Goal: Task Accomplishment & Management: Manage account settings

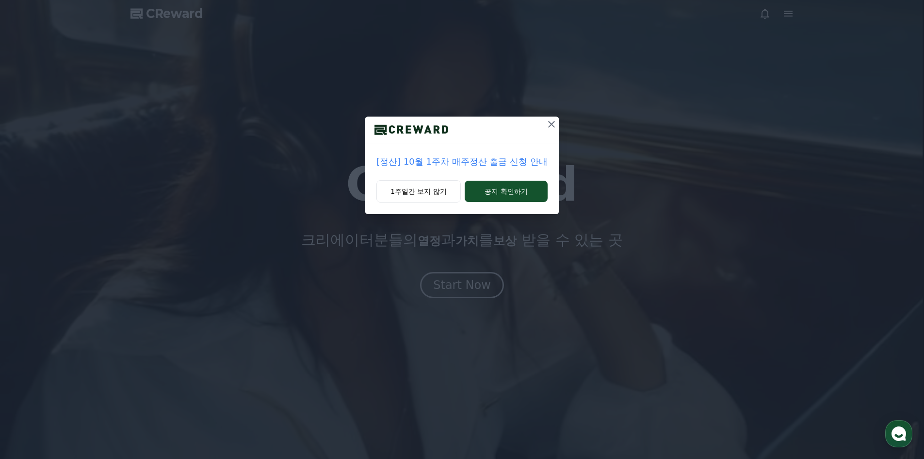
click at [555, 123] on icon at bounding box center [552, 124] width 12 height 12
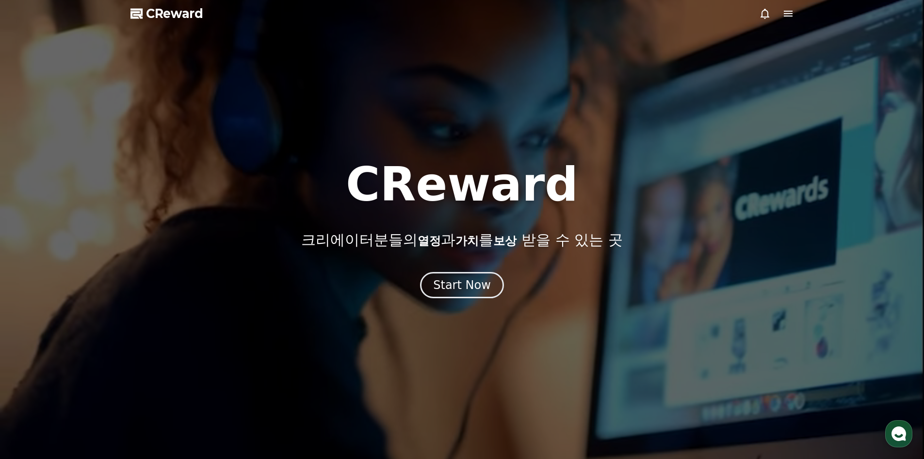
click at [788, 16] on icon at bounding box center [788, 14] width 9 height 6
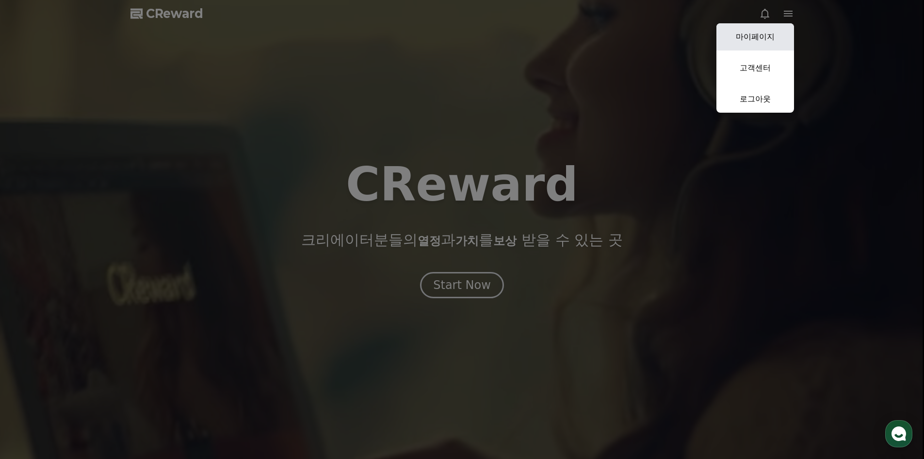
click at [762, 39] on link "마이페이지" at bounding box center [756, 36] width 78 height 27
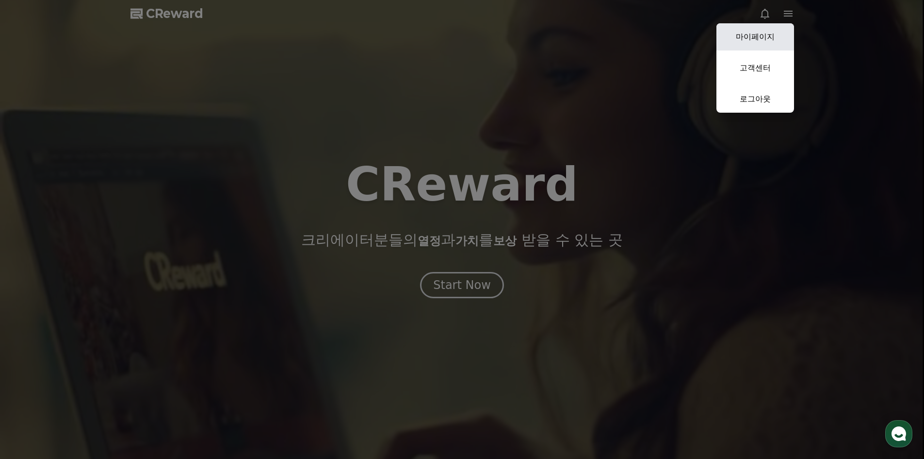
select select "**********"
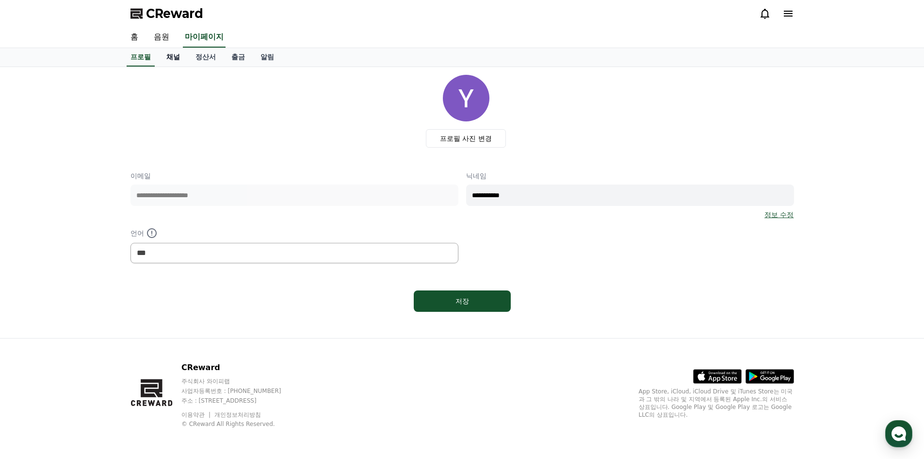
click at [181, 60] on link "채널" at bounding box center [173, 57] width 29 height 18
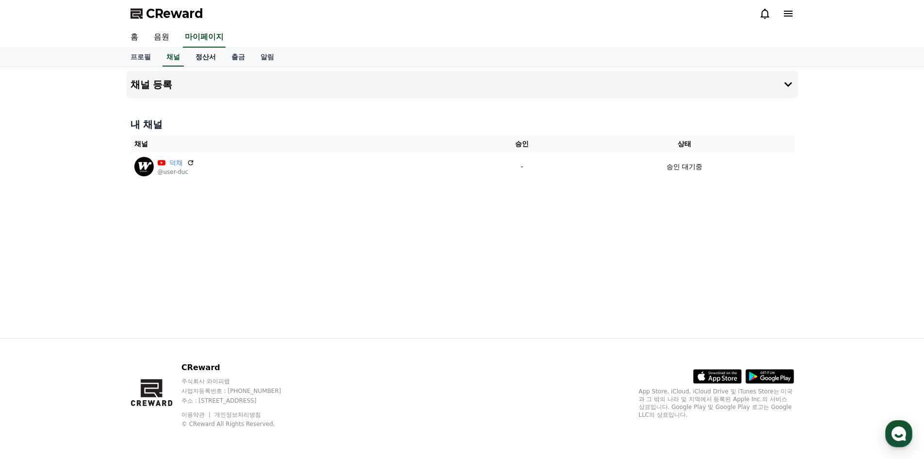
click at [198, 59] on link "정산서" at bounding box center [206, 57] width 36 height 18
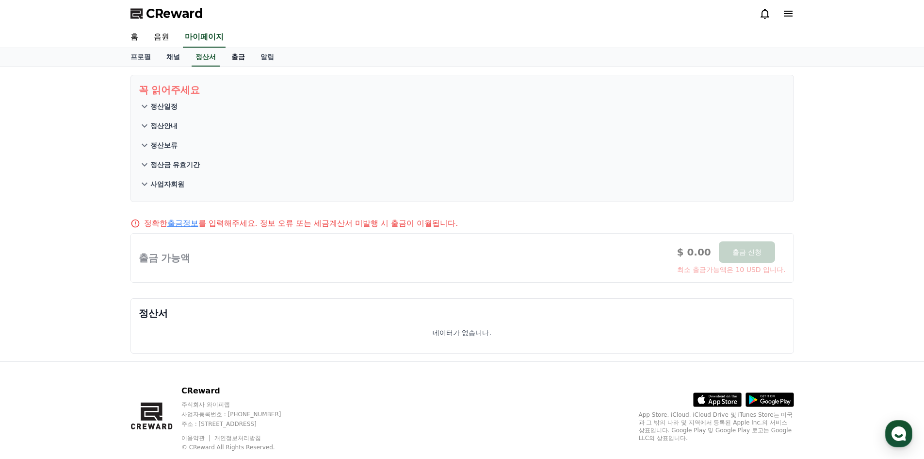
click at [240, 54] on link "출금" at bounding box center [238, 57] width 29 height 18
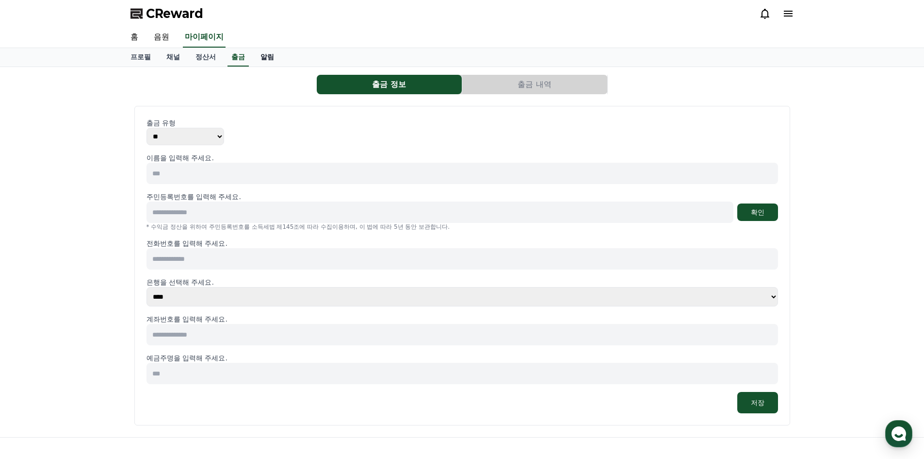
click at [270, 55] on link "알림" at bounding box center [267, 57] width 29 height 18
